Goal: Task Accomplishment & Management: Complete application form

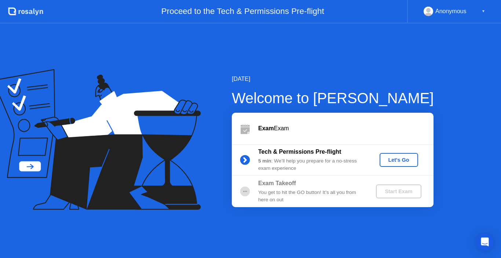
click at [405, 158] on div "Let's Go" at bounding box center [398, 160] width 33 height 6
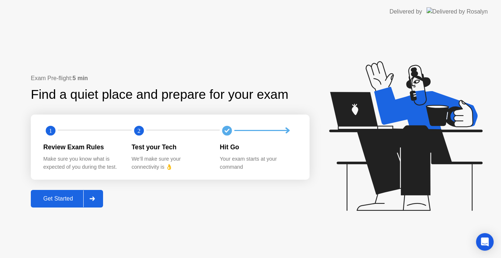
click at [53, 201] on div "Get Started" at bounding box center [58, 199] width 50 height 7
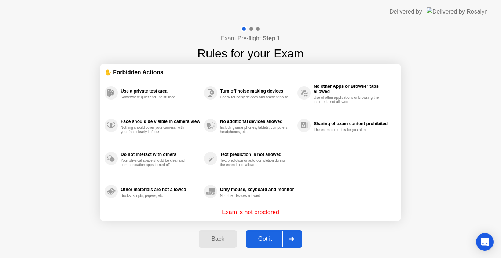
click at [291, 246] on div at bounding box center [291, 239] width 18 height 17
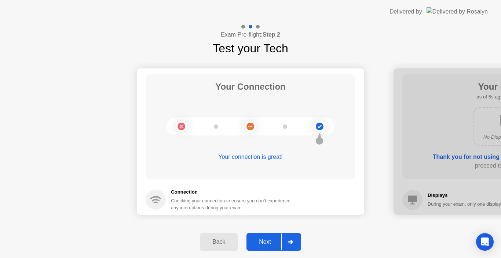
click at [291, 246] on div at bounding box center [290, 242] width 18 height 17
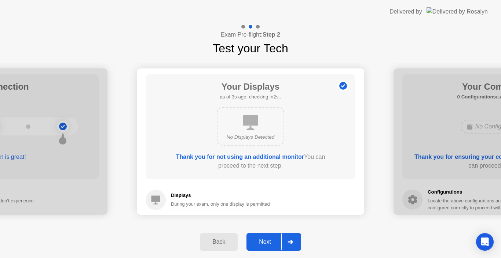
click at [291, 246] on div at bounding box center [290, 242] width 18 height 17
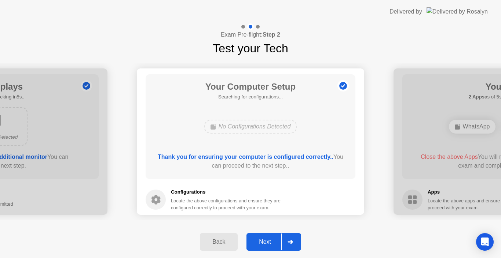
click at [291, 246] on div at bounding box center [290, 242] width 18 height 17
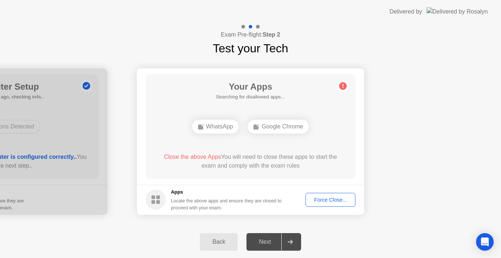
click at [216, 240] on div "Back" at bounding box center [218, 242] width 33 height 7
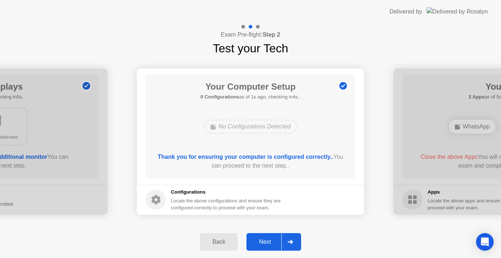
click at [290, 239] on div at bounding box center [290, 242] width 18 height 17
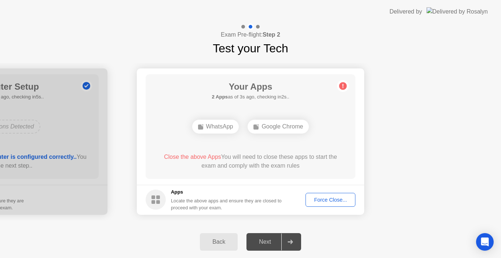
click at [325, 195] on button "Force Close..." at bounding box center [330, 200] width 50 height 14
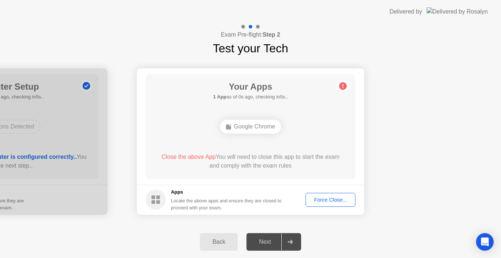
click at [331, 198] on div "Force Close..." at bounding box center [330, 200] width 45 height 6
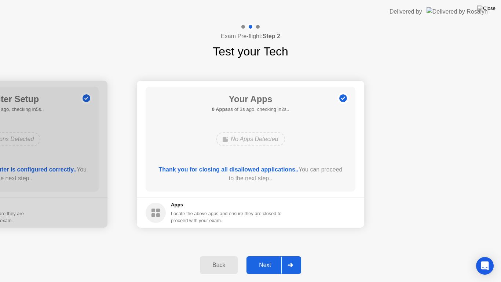
click at [294, 258] on div at bounding box center [290, 264] width 18 height 17
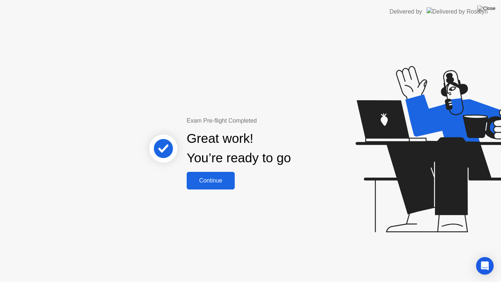
click at [215, 179] on div "Continue" at bounding box center [211, 180] width 44 height 7
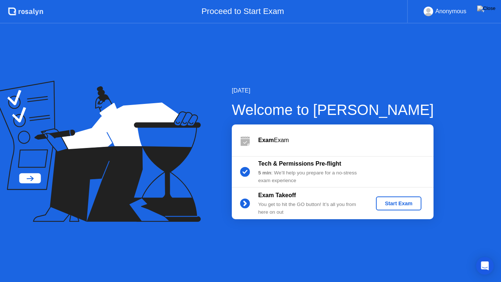
click at [405, 202] on div "Start Exam" at bounding box center [398, 203] width 39 height 6
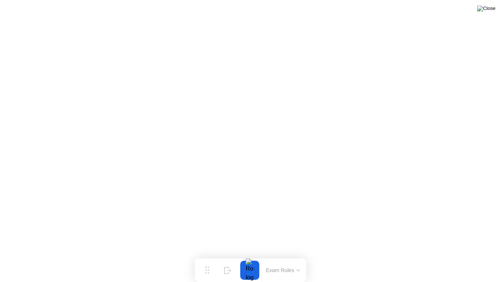
click at [490, 11] on img at bounding box center [486, 8] width 18 height 6
